Goal: Task Accomplishment & Management: Use online tool/utility

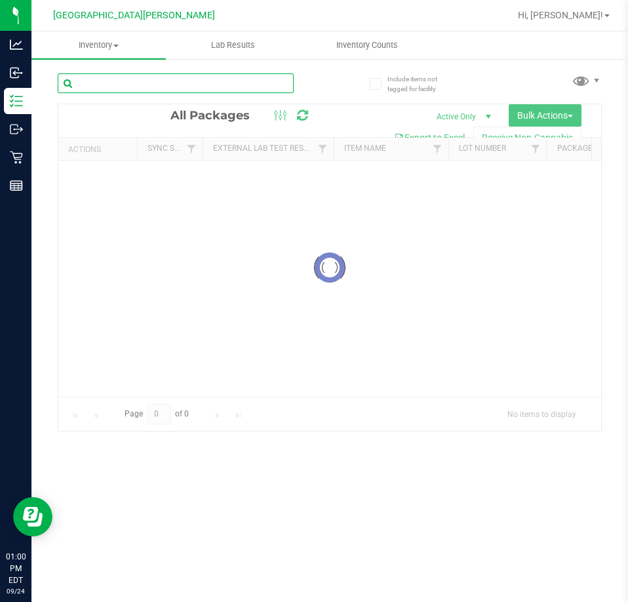
click at [171, 87] on input "text" at bounding box center [176, 83] width 236 height 20
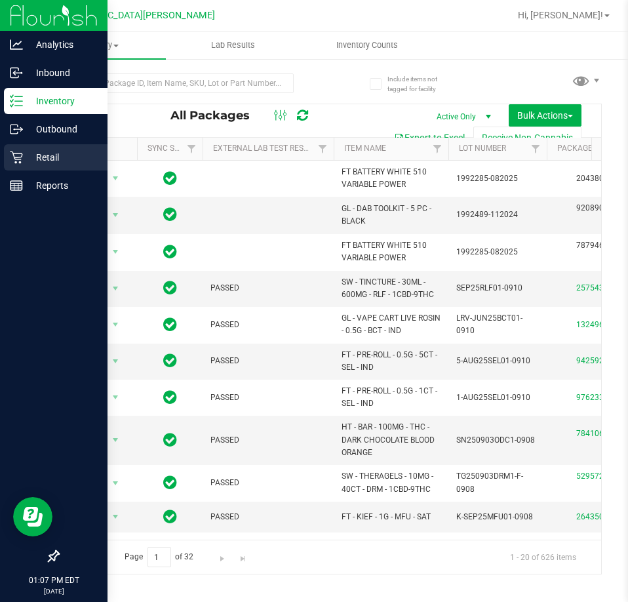
click at [17, 161] on icon at bounding box center [16, 157] width 13 height 13
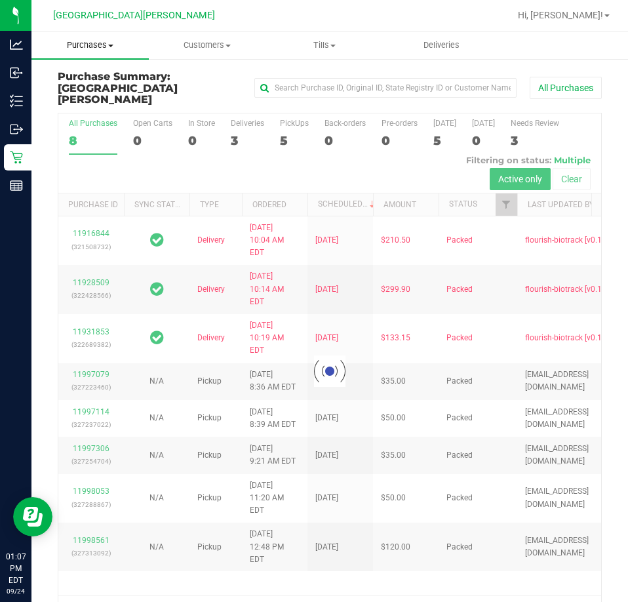
click at [102, 47] on span "Purchases" at bounding box center [89, 45] width 117 height 12
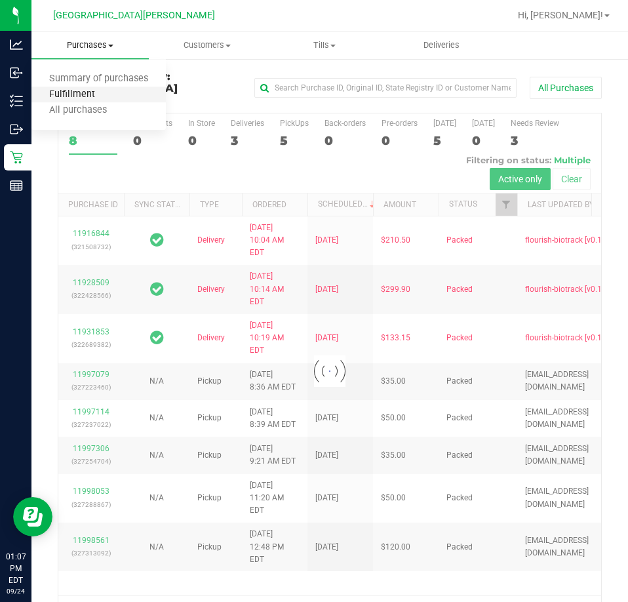
click at [83, 93] on span "Fulfillment" at bounding box center [71, 94] width 81 height 11
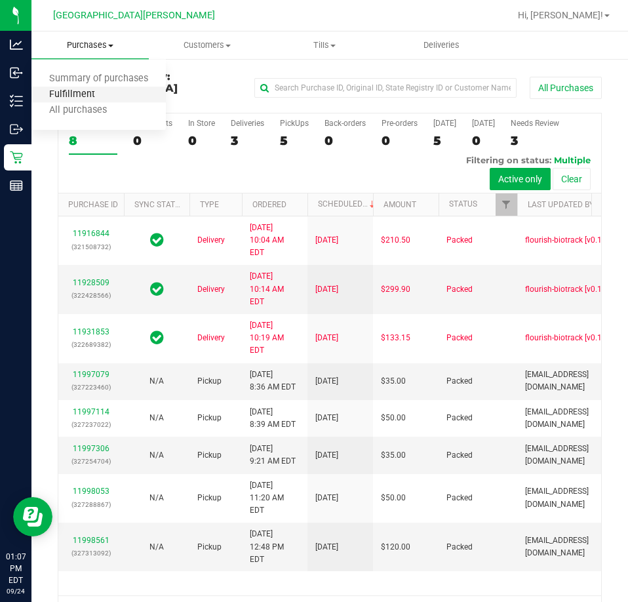
click at [83, 93] on span "Fulfillment" at bounding box center [71, 94] width 81 height 11
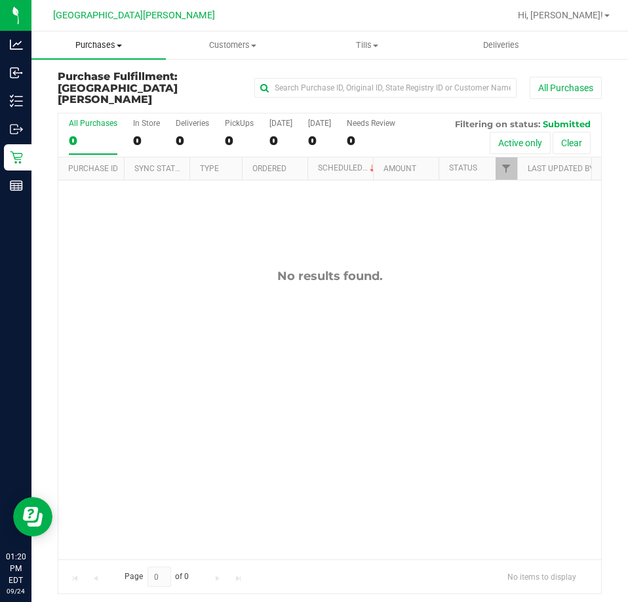
click at [114, 47] on span "Purchases" at bounding box center [98, 45] width 134 height 12
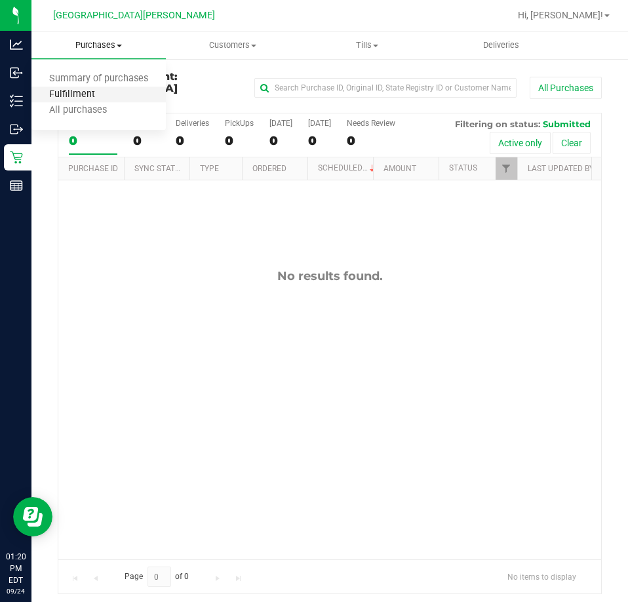
click at [104, 92] on span "Fulfillment" at bounding box center [71, 94] width 81 height 11
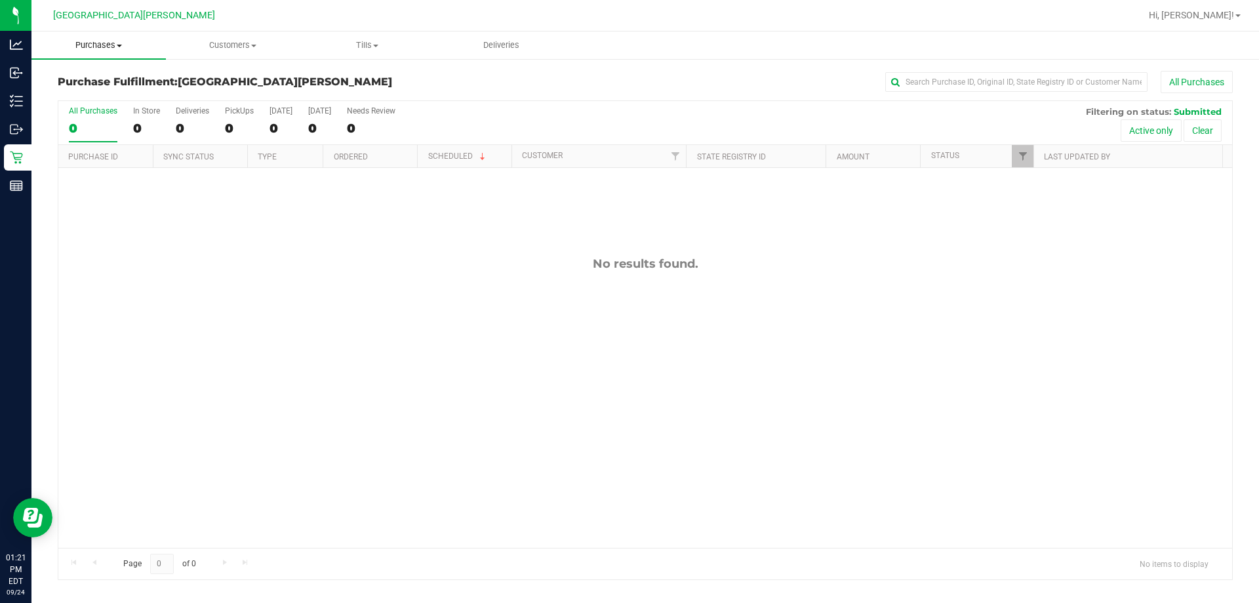
click at [106, 43] on span "Purchases" at bounding box center [98, 45] width 134 height 12
click at [567, 76] on div "All Purchases" at bounding box center [841, 82] width 784 height 22
click at [100, 41] on span "Purchases" at bounding box center [98, 45] width 134 height 12
click at [84, 91] on span "Fulfillment" at bounding box center [71, 94] width 81 height 11
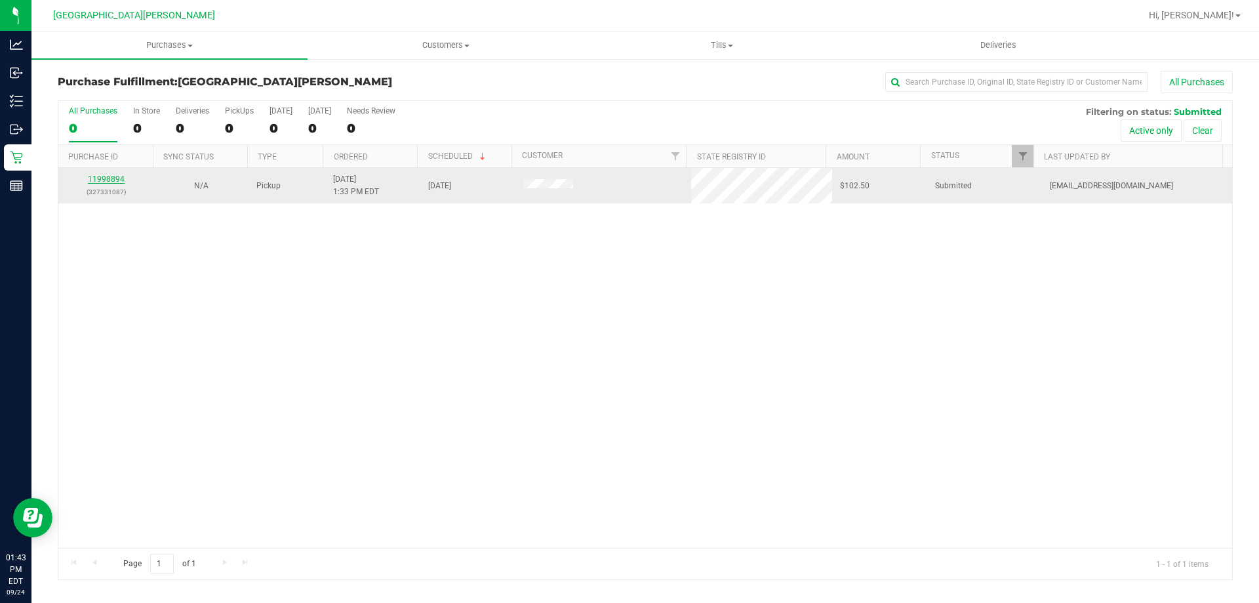
click at [98, 178] on link "11998894" at bounding box center [106, 178] width 37 height 9
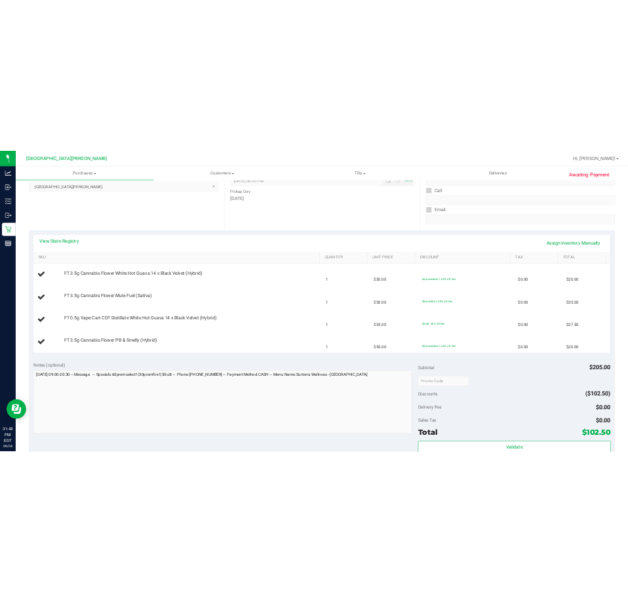
scroll to position [197, 0]
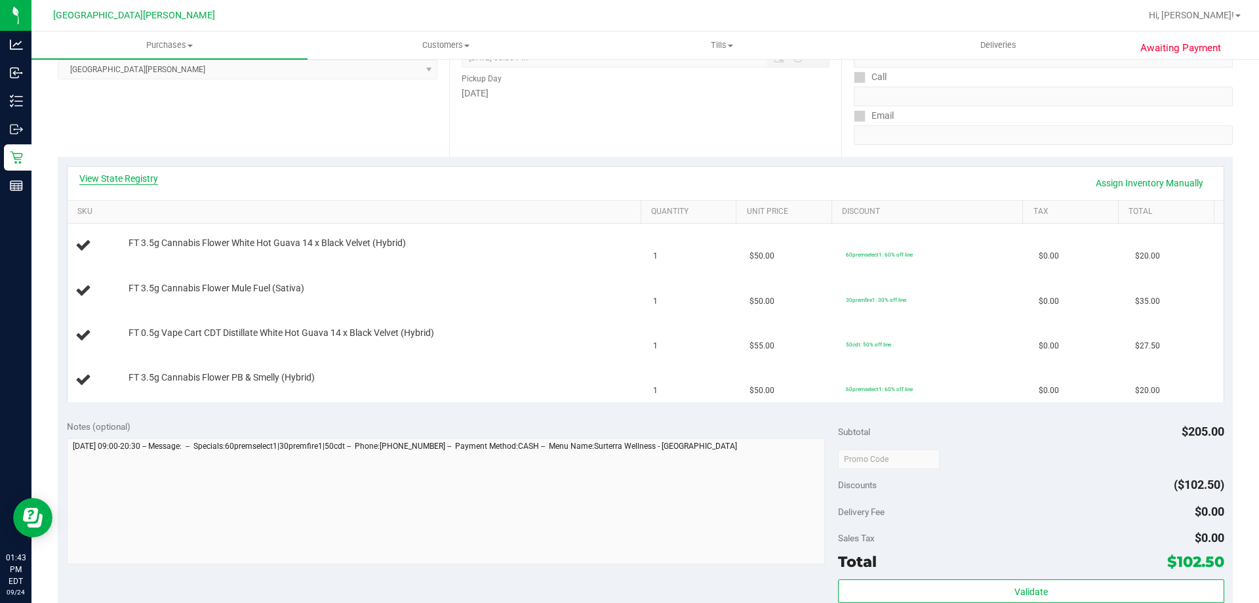
click at [116, 178] on link "View State Registry" at bounding box center [118, 178] width 79 height 13
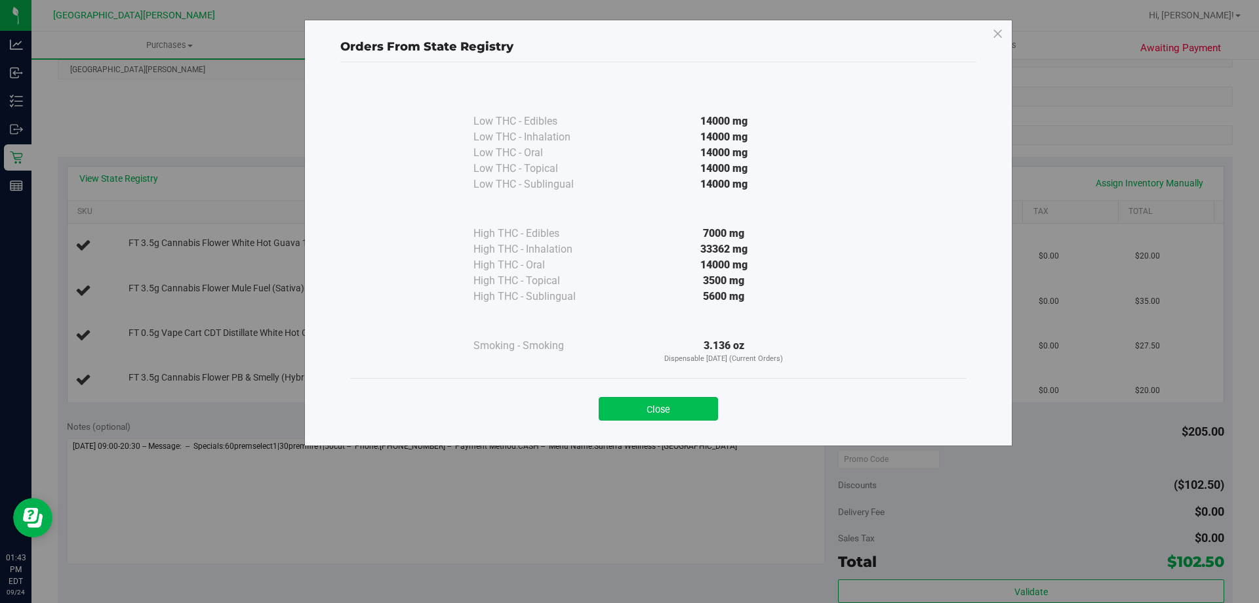
click at [612, 413] on button "Close" at bounding box center [658, 409] width 119 height 24
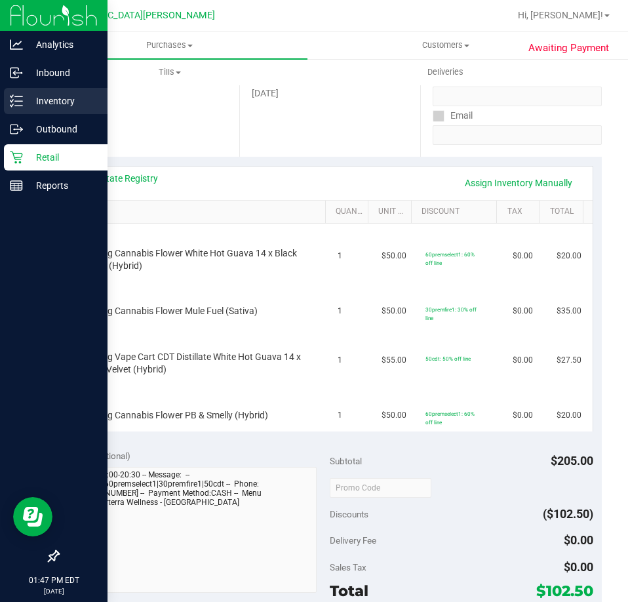
click at [30, 99] on p "Inventory" at bounding box center [62, 101] width 79 height 16
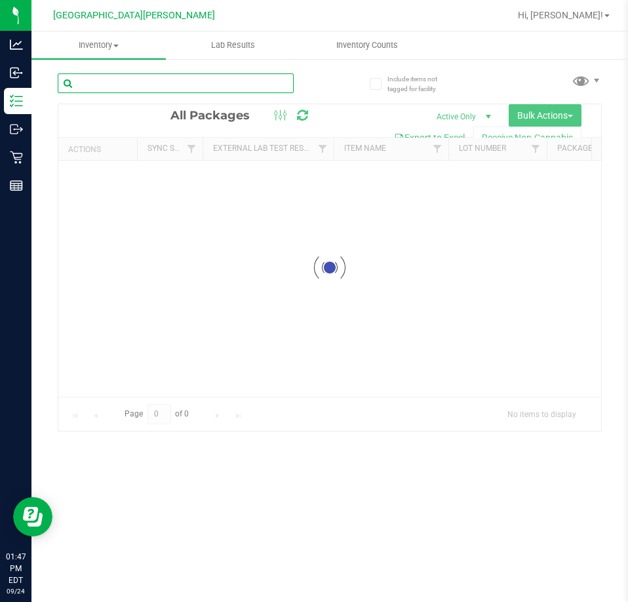
click at [92, 81] on input "text" at bounding box center [176, 83] width 236 height 20
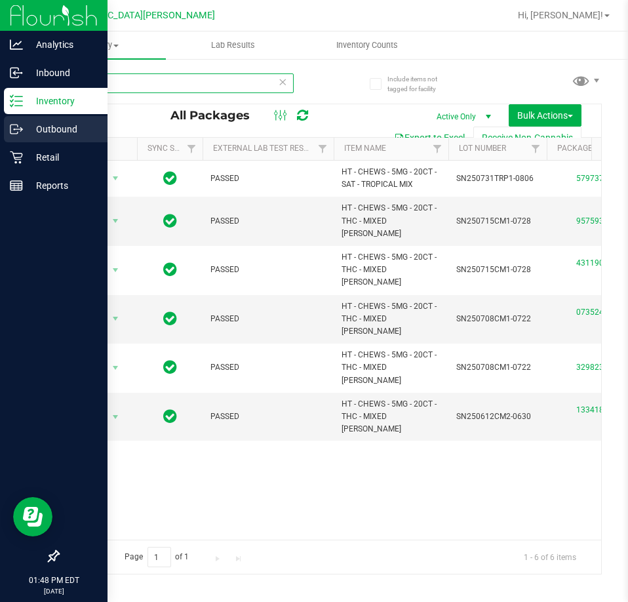
type input "mix"
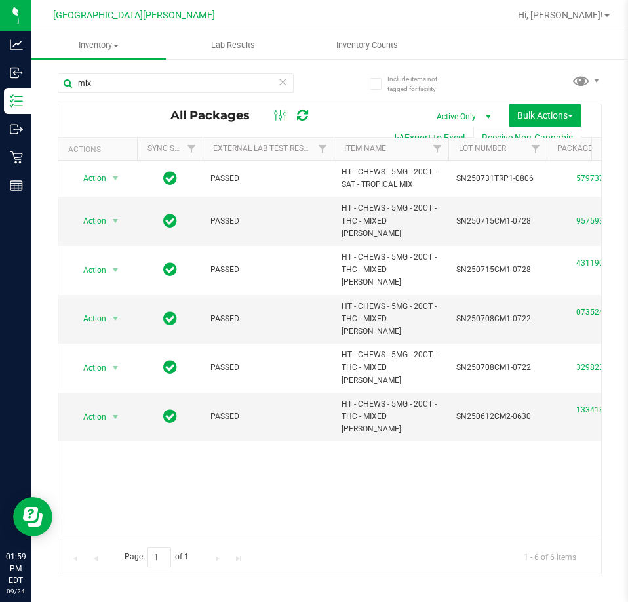
click at [285, 83] on icon at bounding box center [282, 81] width 9 height 16
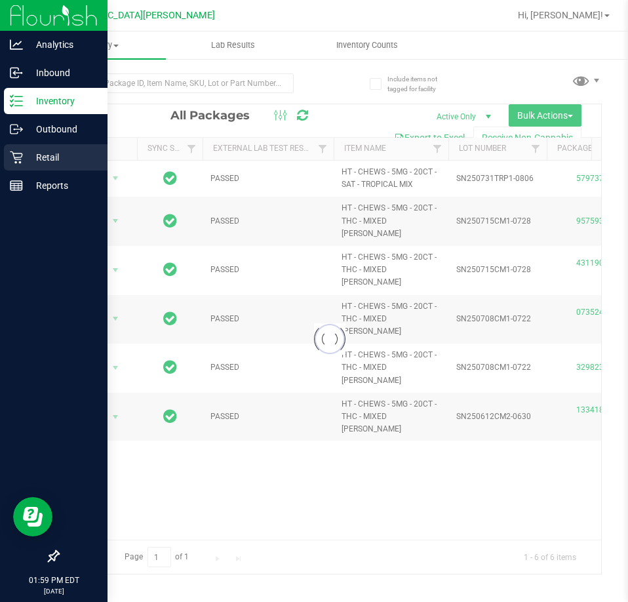
click at [28, 161] on p "Retail" at bounding box center [62, 158] width 79 height 16
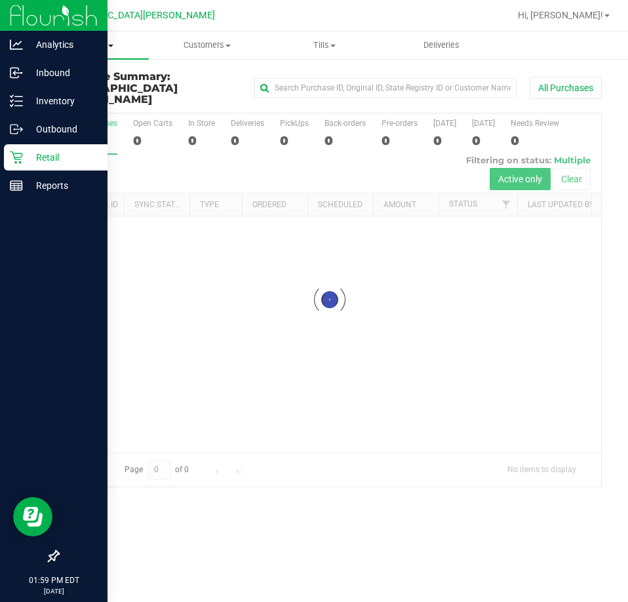
click at [94, 42] on span "Purchases" at bounding box center [89, 45] width 117 height 12
click at [94, 92] on span "Fulfillment" at bounding box center [71, 94] width 81 height 11
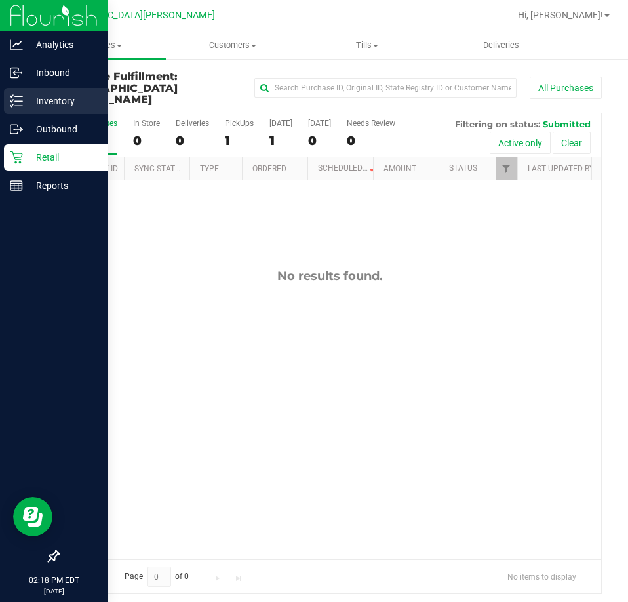
click at [24, 109] on div "Inventory" at bounding box center [56, 101] width 104 height 26
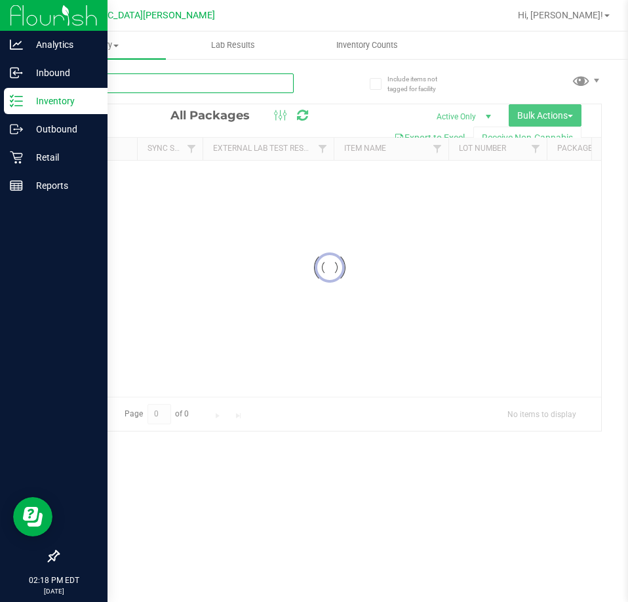
click at [172, 87] on input "text" at bounding box center [176, 83] width 236 height 20
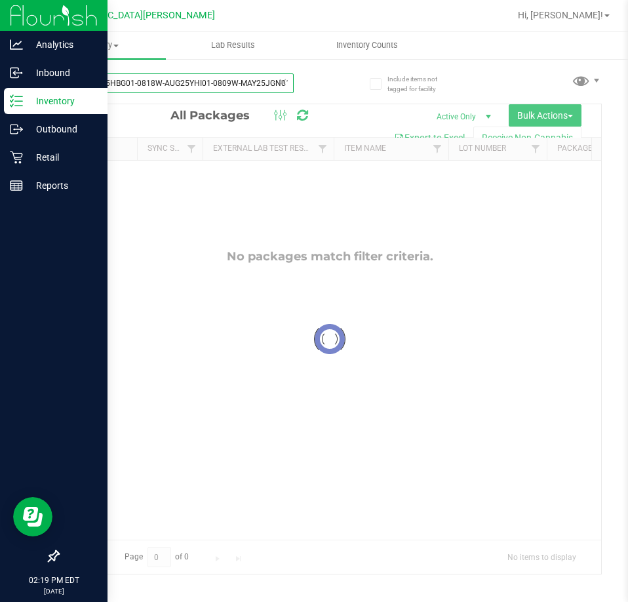
type input "yhiW-AUG25HBG01-0818W-AUG25YHI01-0809W-MAY25JGN01-0527"
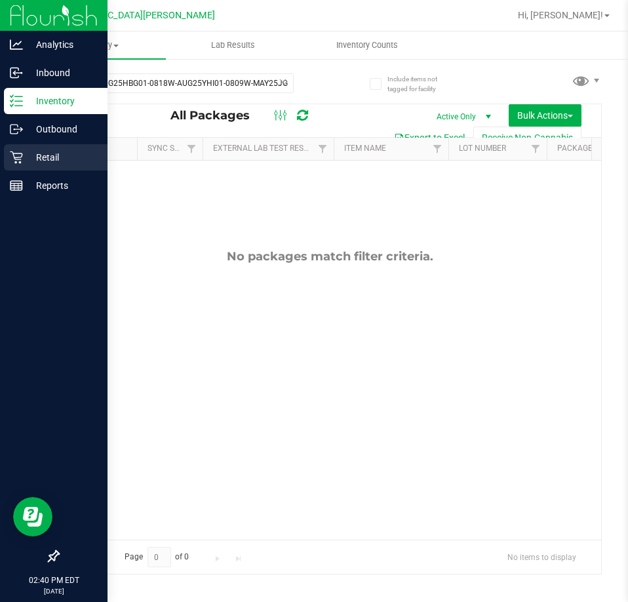
click at [31, 161] on p "Retail" at bounding box center [62, 158] width 79 height 16
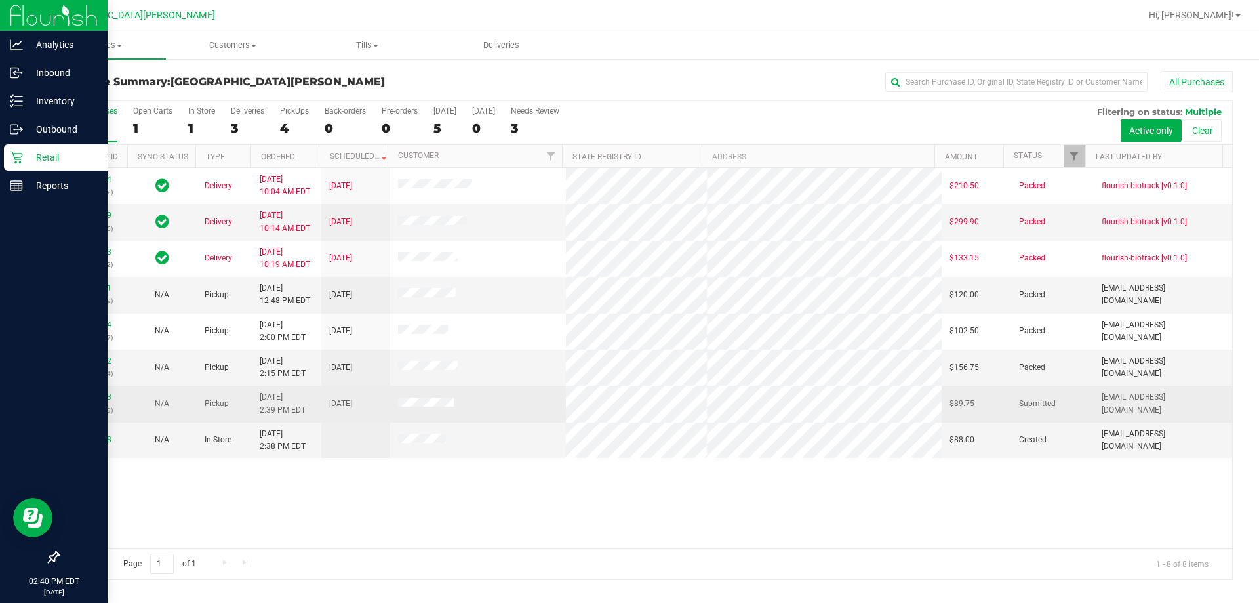
click at [115, 395] on div "11999323 (327354479)" at bounding box center [92, 403] width 53 height 25
click at [105, 395] on link "11999323" at bounding box center [93, 396] width 37 height 9
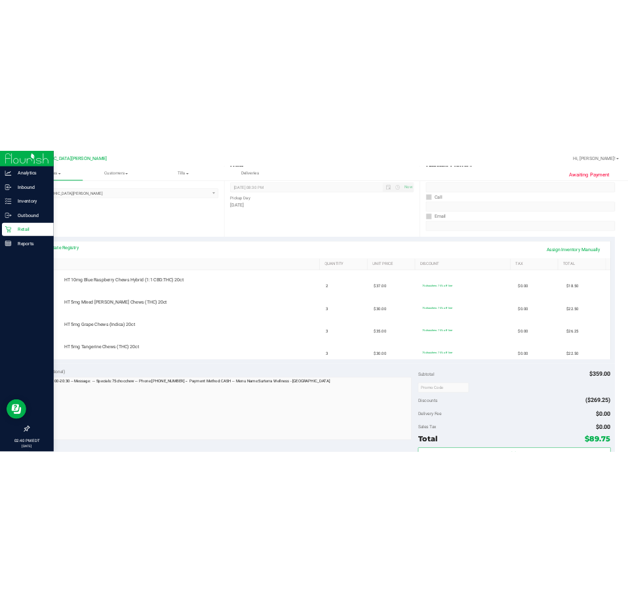
scroll to position [197, 0]
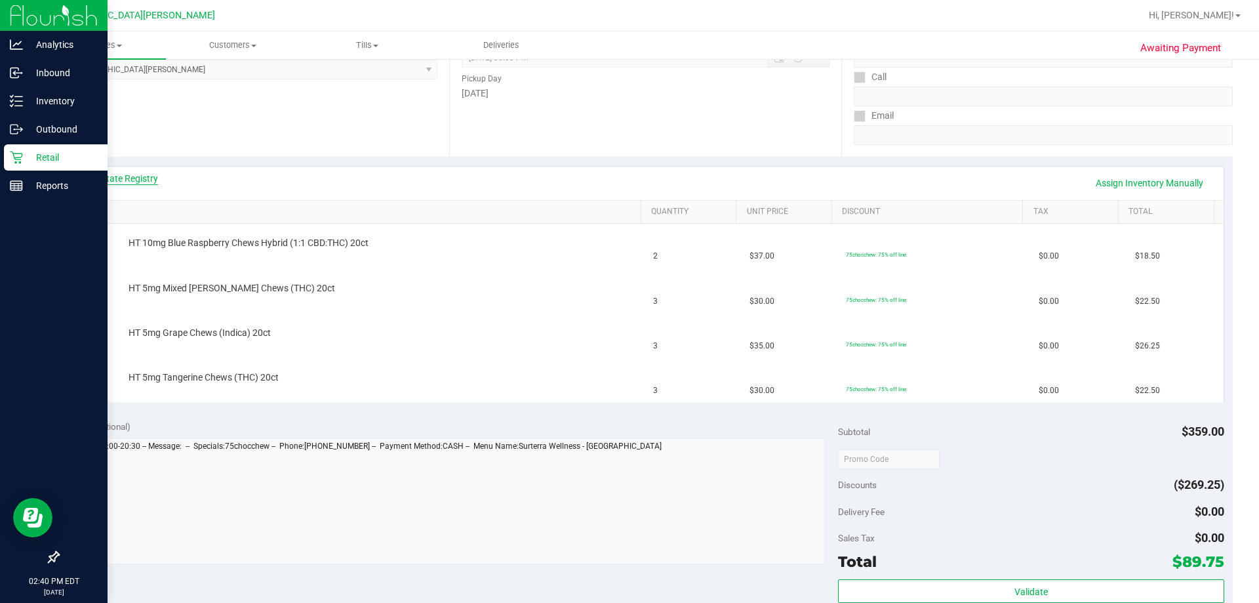
click at [106, 184] on link "View State Registry" at bounding box center [118, 178] width 79 height 13
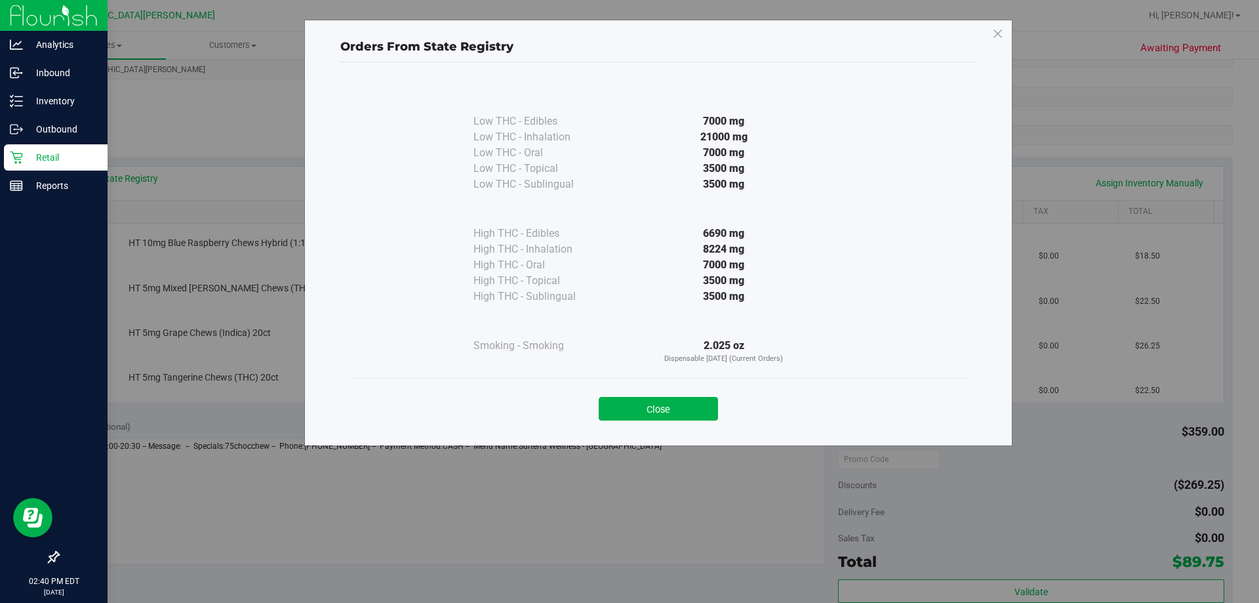
click at [628, 228] on div "6690 mg" at bounding box center [724, 234] width 239 height 16
click at [628, 404] on button "Close" at bounding box center [658, 409] width 119 height 24
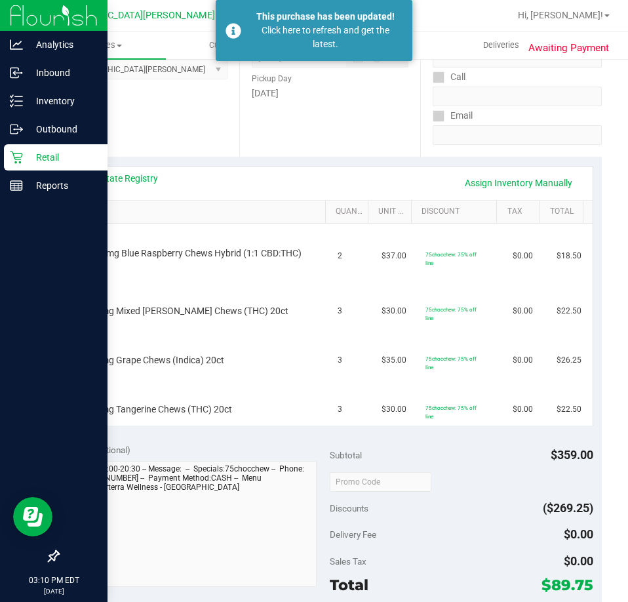
click at [21, 167] on div "Retail" at bounding box center [56, 157] width 104 height 26
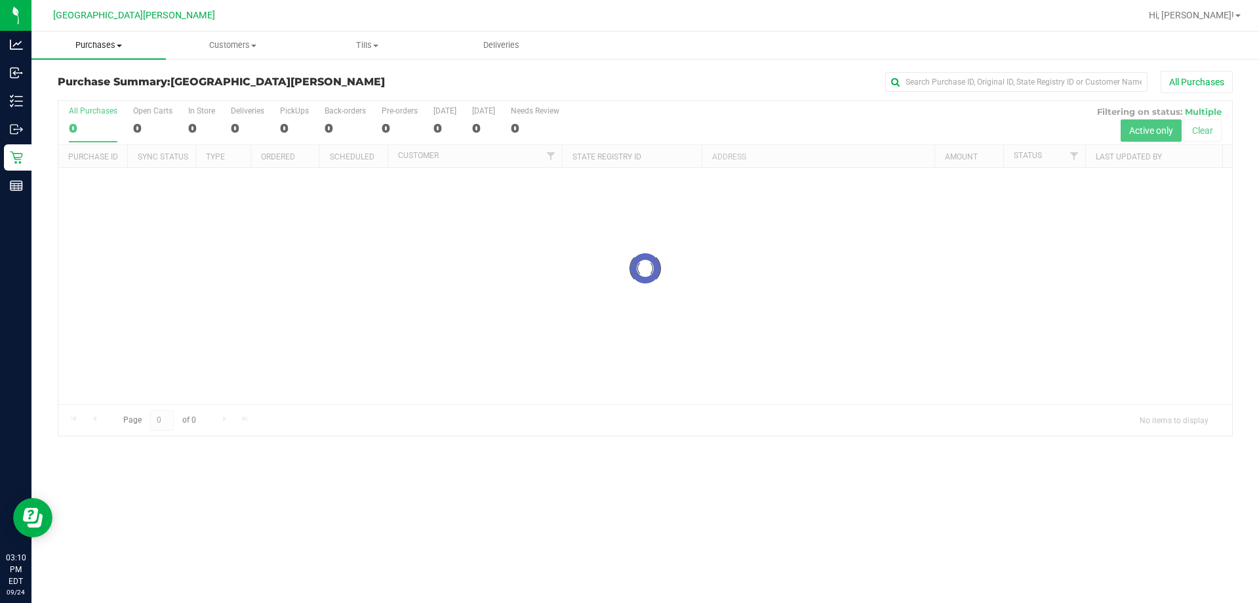
click at [132, 37] on uib-tab-heading "Purchases Summary of purchases Fulfillment All purchases" at bounding box center [98, 45] width 134 height 28
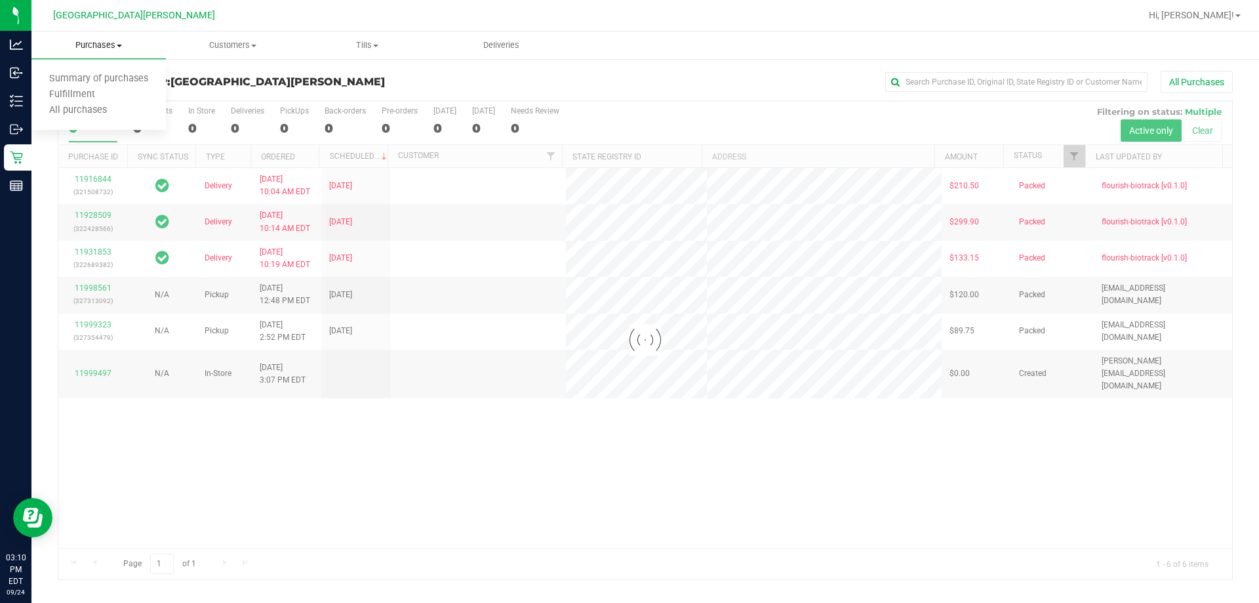
click at [85, 48] on span "Purchases" at bounding box center [98, 45] width 134 height 12
click at [94, 47] on span "Purchases" at bounding box center [98, 45] width 134 height 12
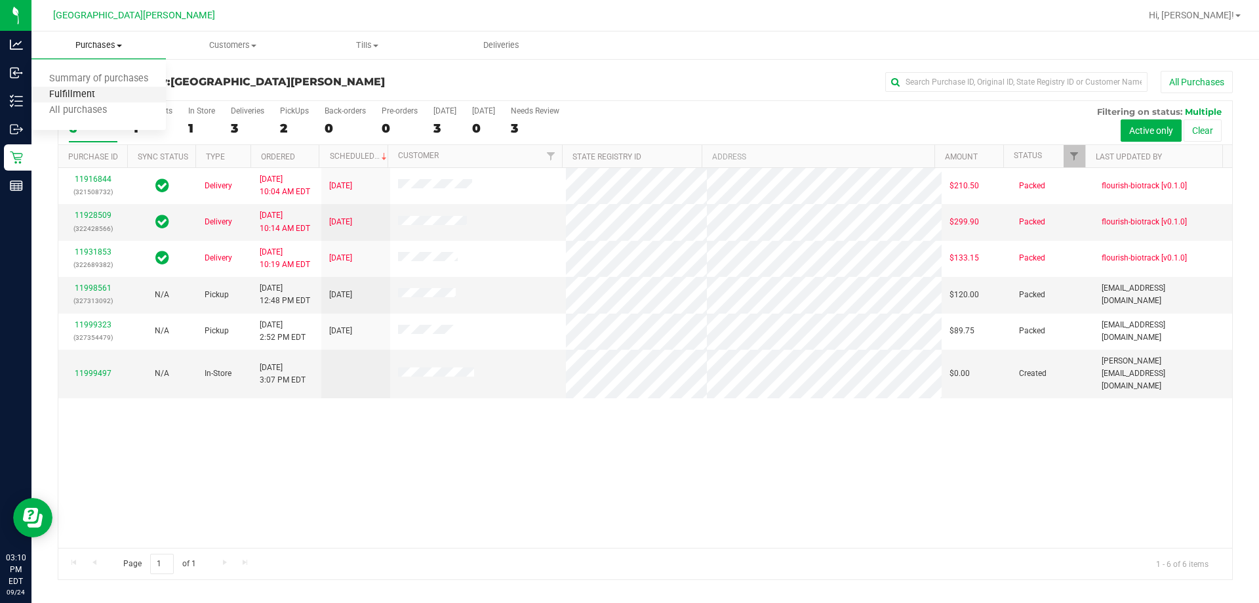
click at [76, 92] on span "Fulfillment" at bounding box center [71, 94] width 81 height 11
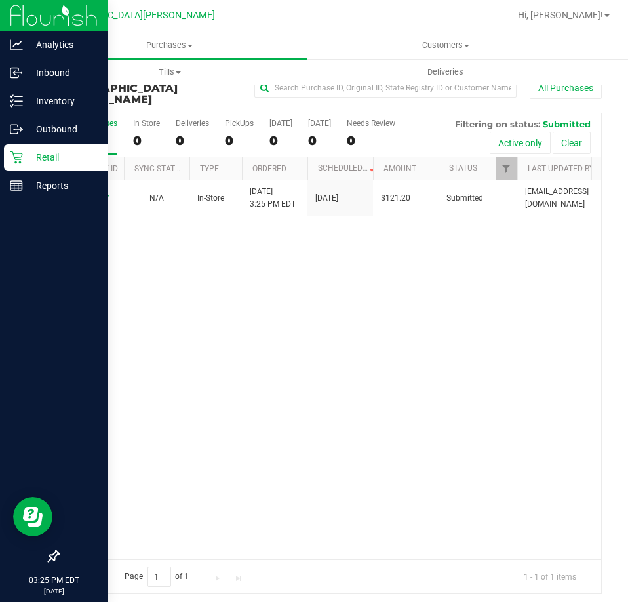
click at [25, 159] on p "Retail" at bounding box center [62, 158] width 79 height 16
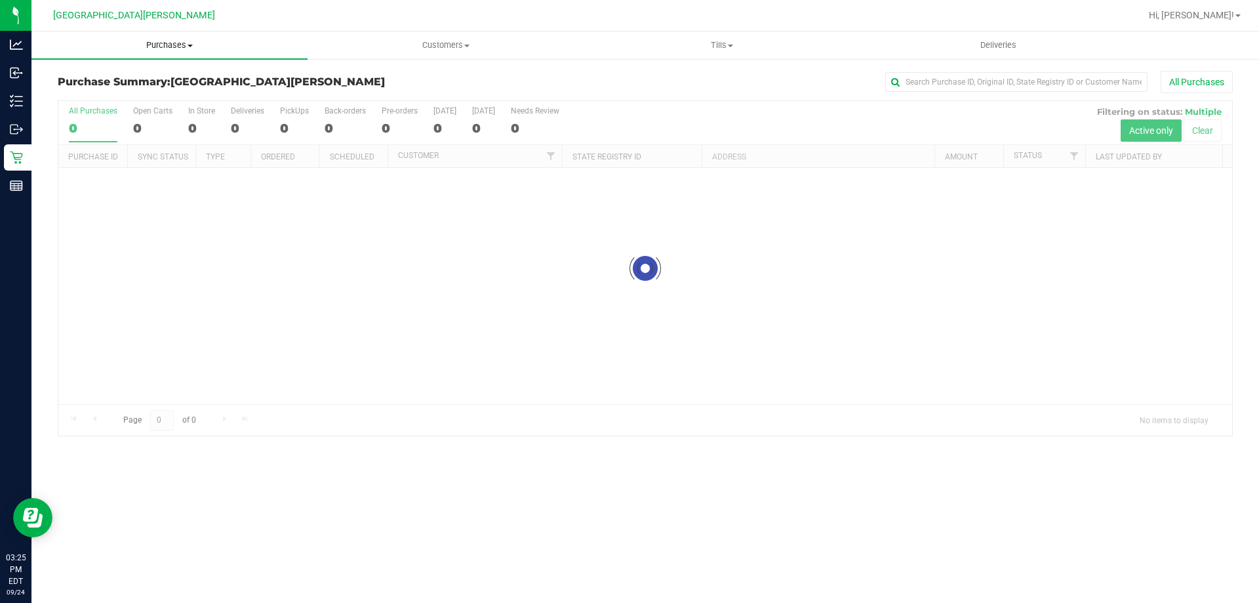
click at [179, 47] on span "Purchases" at bounding box center [169, 45] width 276 height 12
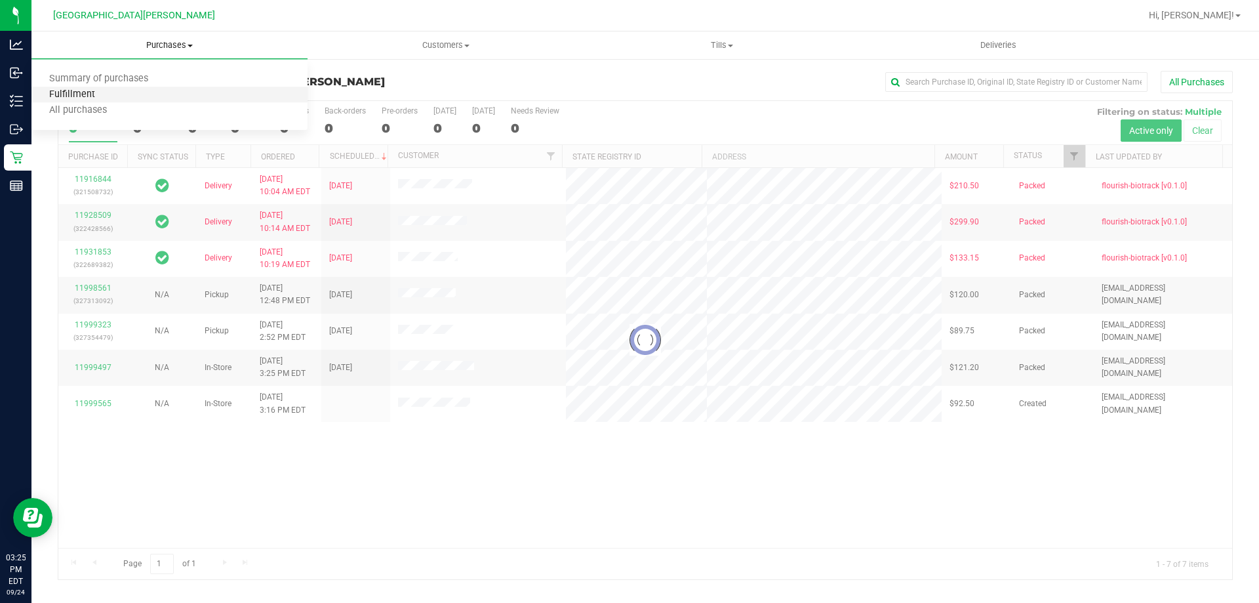
click at [100, 89] on span "Fulfillment" at bounding box center [71, 94] width 81 height 11
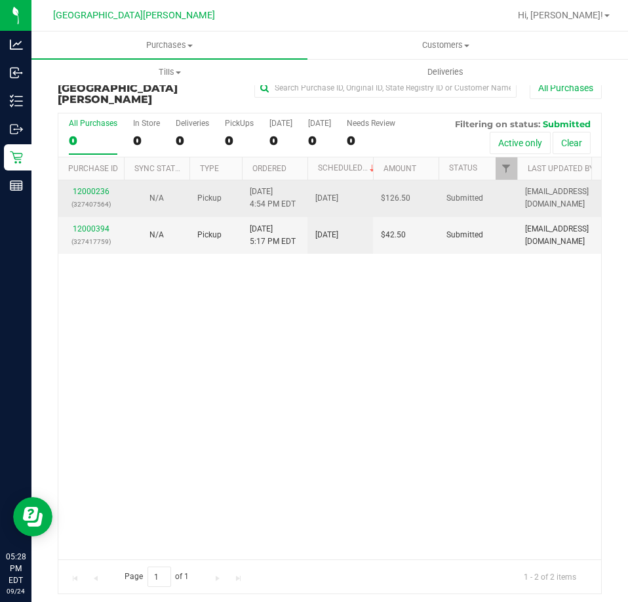
click at [89, 180] on td "12000236 (327407564)" at bounding box center [91, 198] width 66 height 37
click at [91, 187] on link "12000236" at bounding box center [91, 191] width 37 height 9
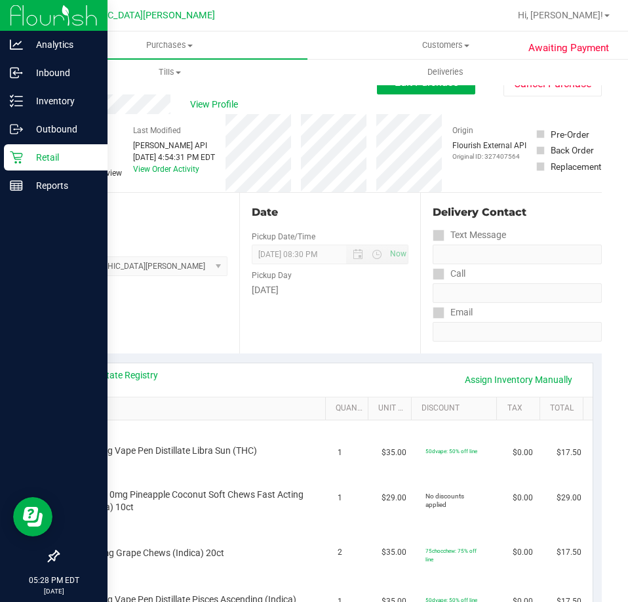
click at [28, 154] on p "Retail" at bounding box center [62, 158] width 79 height 16
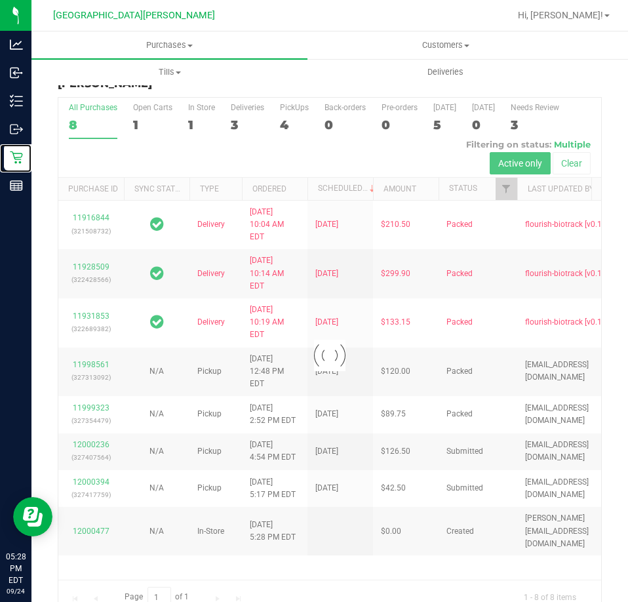
scroll to position [30, 0]
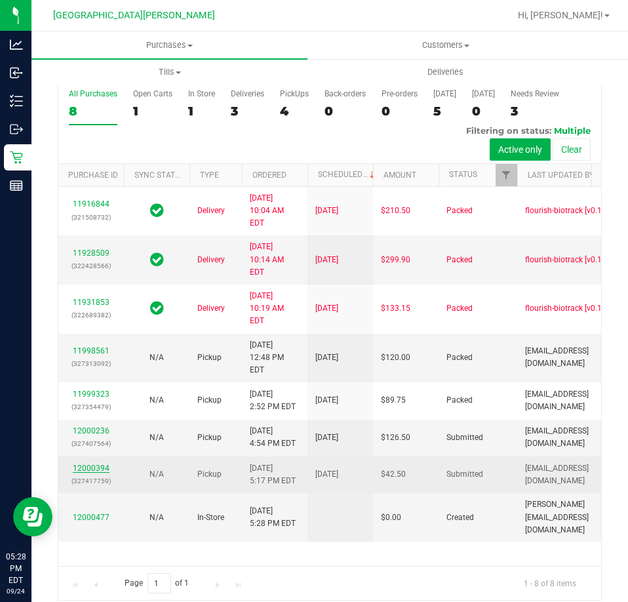
click at [97, 473] on link "12000394" at bounding box center [91, 468] width 37 height 9
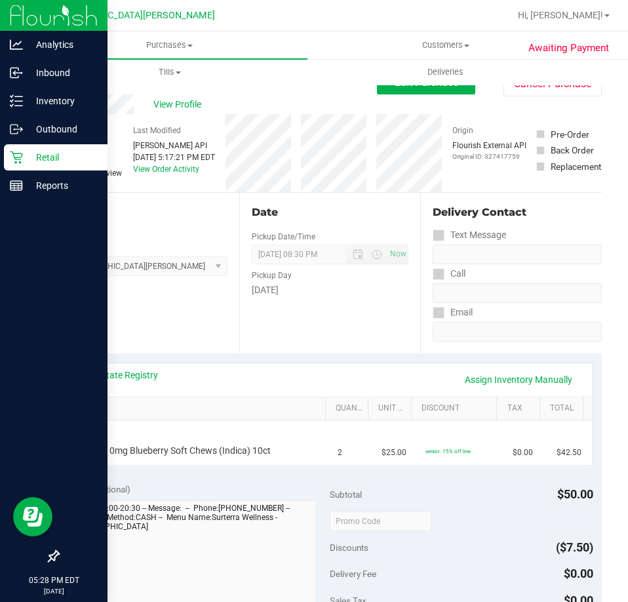
click at [26, 156] on p "Retail" at bounding box center [62, 158] width 79 height 16
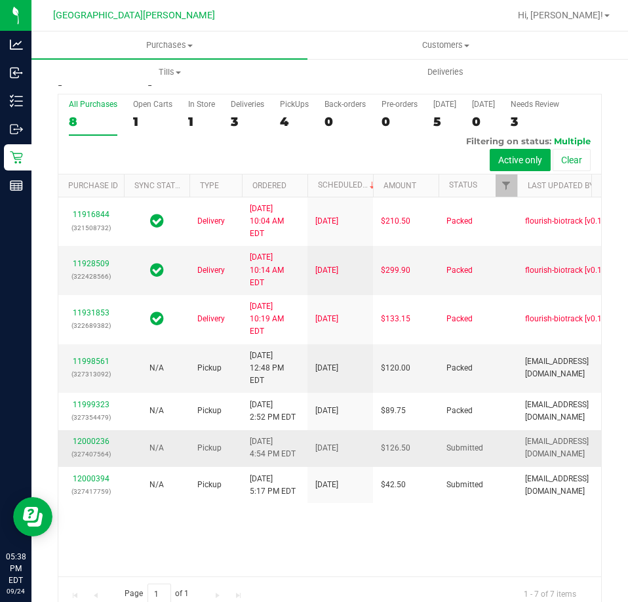
scroll to position [30, 0]
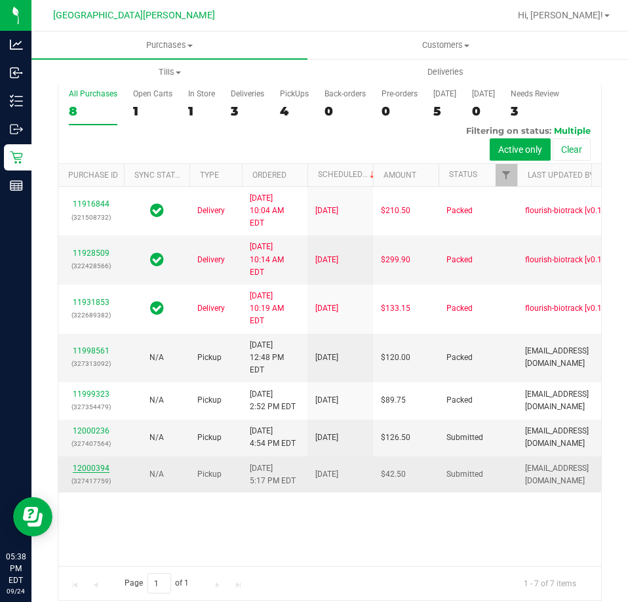
click at [87, 473] on link "12000394" at bounding box center [91, 468] width 37 height 9
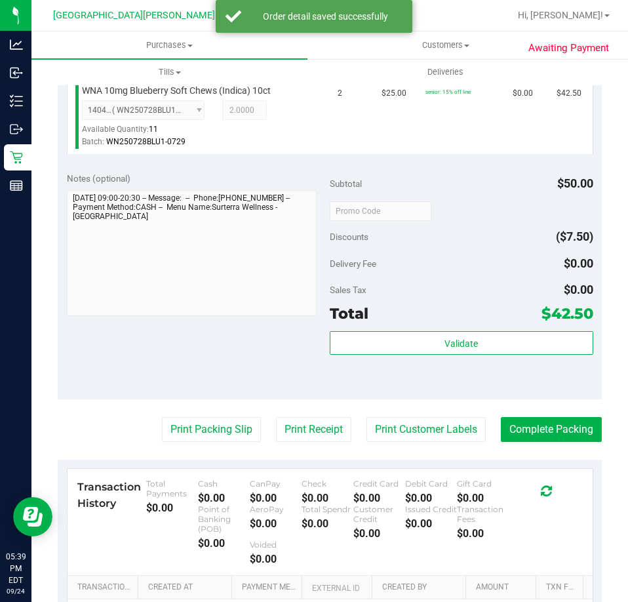
scroll to position [423, 0]
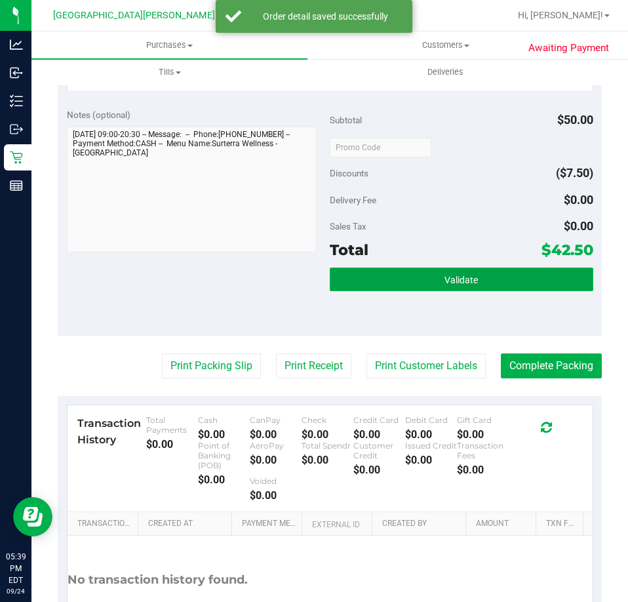
click at [470, 285] on span "Validate" at bounding box center [461, 280] width 33 height 10
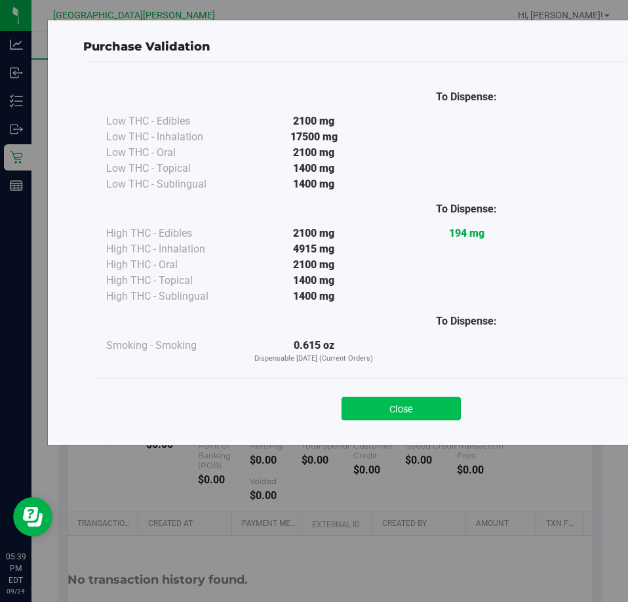
click at [427, 404] on button "Close" at bounding box center [401, 409] width 119 height 24
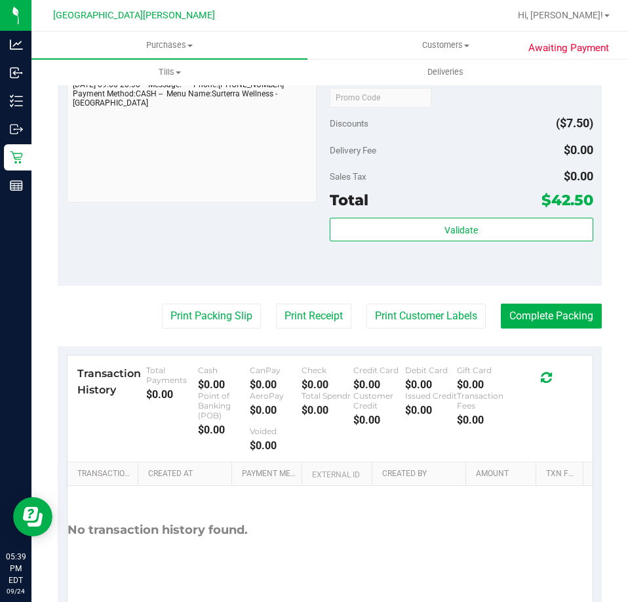
scroll to position [524, 0]
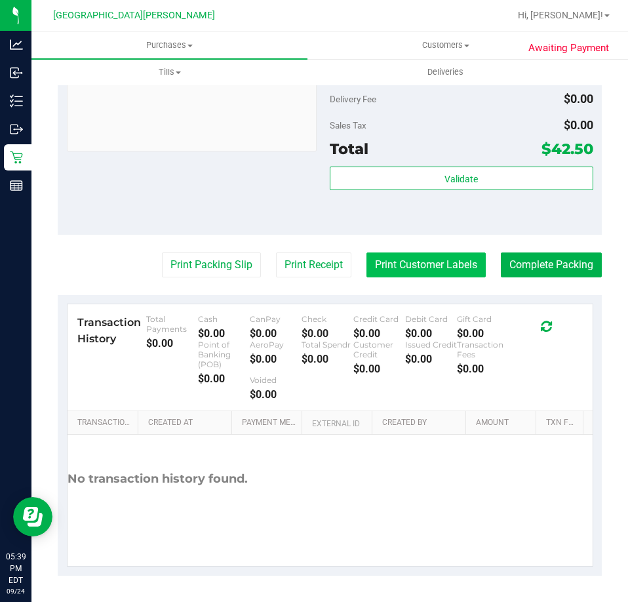
click at [430, 268] on button "Print Customer Labels" at bounding box center [426, 265] width 119 height 25
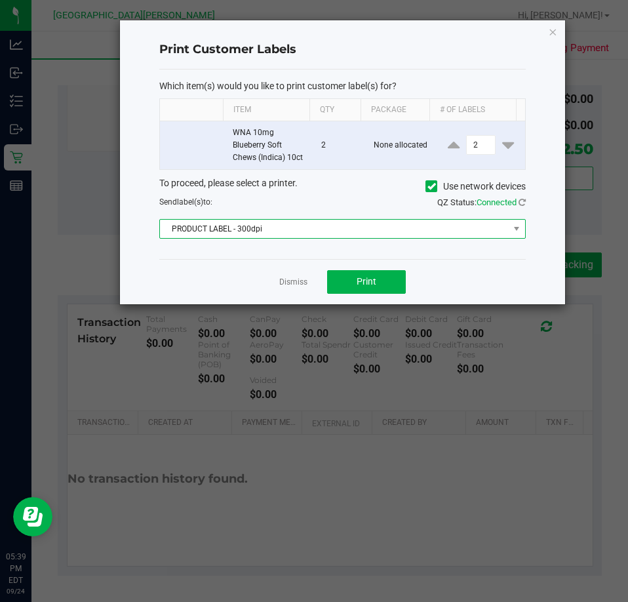
click at [361, 225] on span "PRODUCT LABEL - 300dpi" at bounding box center [334, 229] width 349 height 18
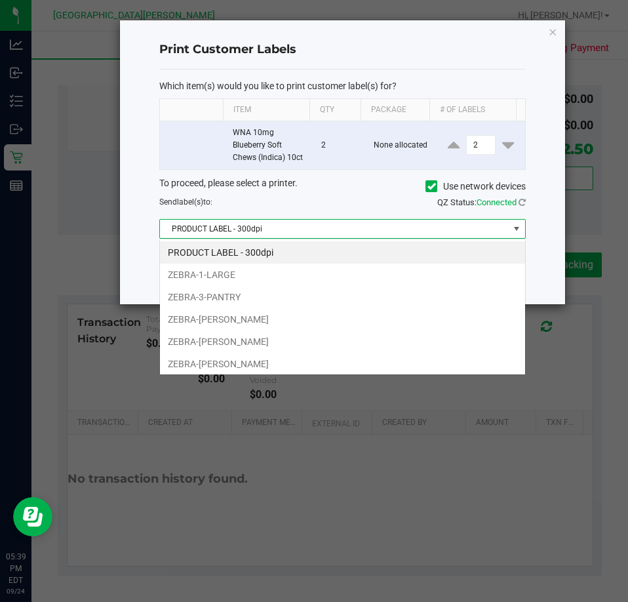
scroll to position [20, 367]
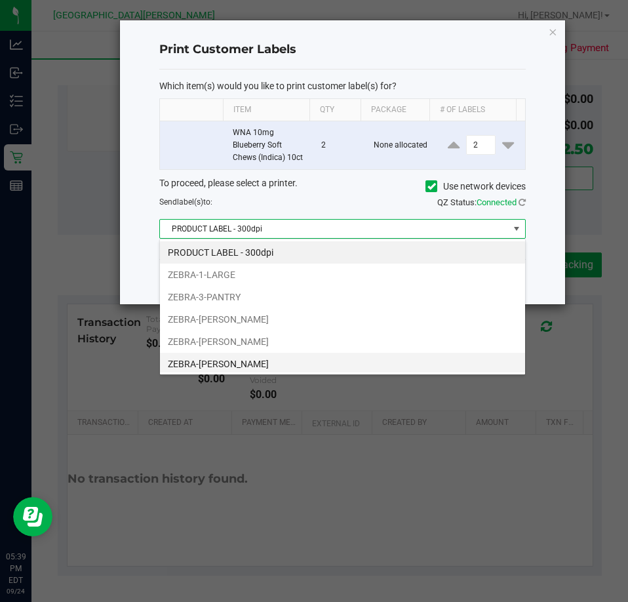
click at [245, 356] on li "ZEBRA-[PERSON_NAME]" at bounding box center [342, 364] width 365 height 22
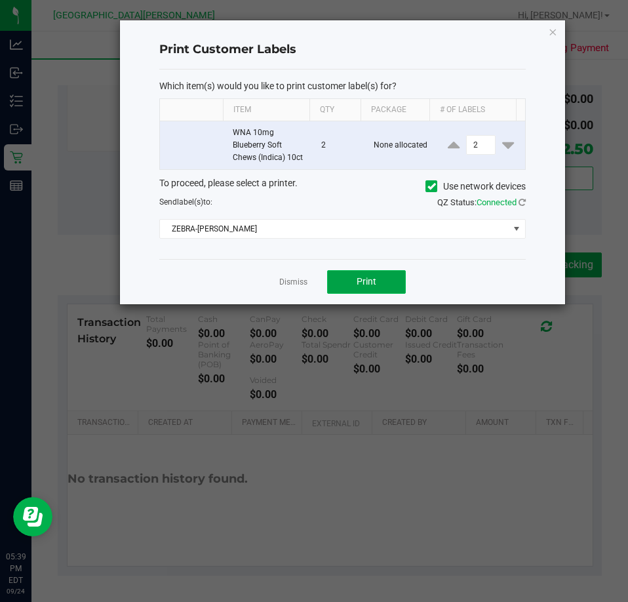
click at [371, 291] on button "Print" at bounding box center [366, 282] width 79 height 24
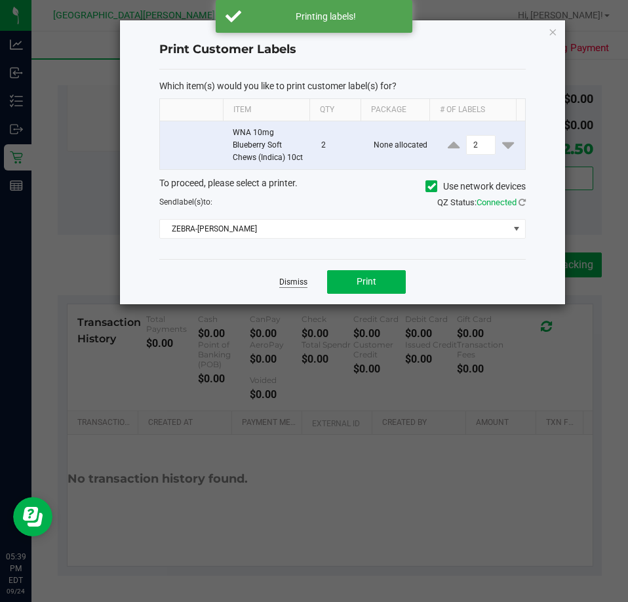
click at [289, 279] on link "Dismiss" at bounding box center [293, 282] width 28 height 11
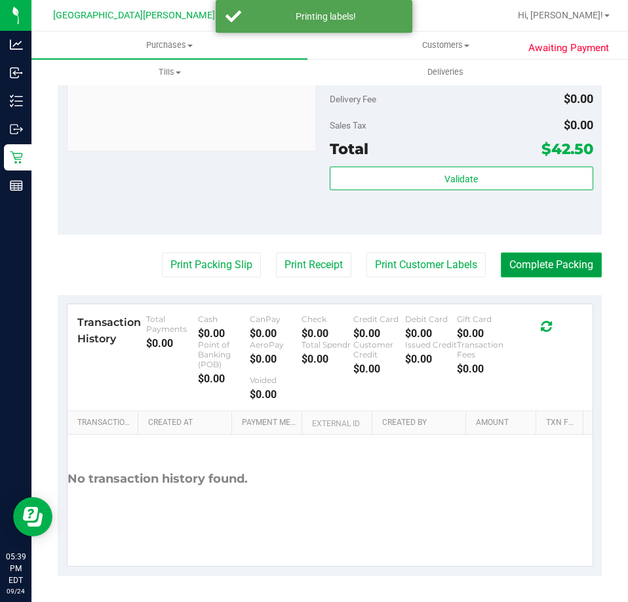
click at [524, 255] on button "Complete Packing" at bounding box center [551, 265] width 101 height 25
